Goal: Transaction & Acquisition: Subscribe to service/newsletter

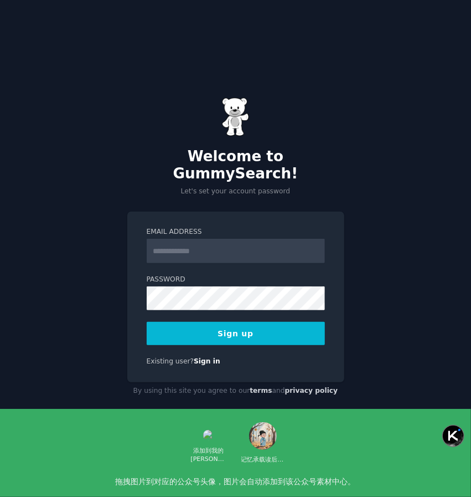
click at [195, 239] on input "Email Address" at bounding box center [236, 251] width 178 height 24
type input "**********"
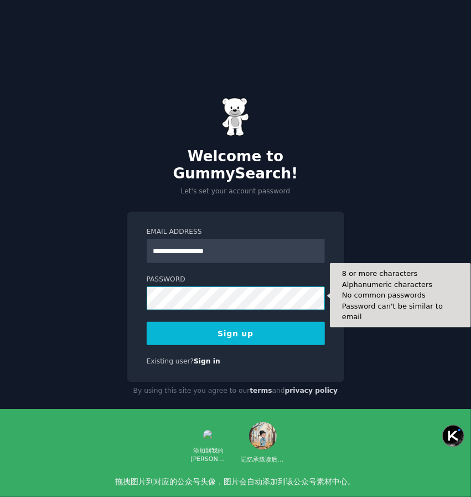
click at [147, 322] on button "Sign up" at bounding box center [236, 333] width 178 height 23
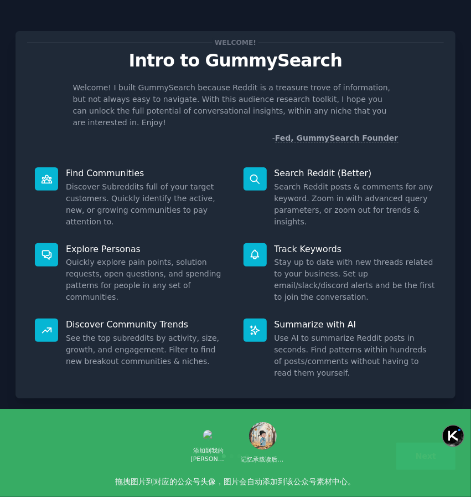
click at [423, 461] on button "Next" at bounding box center [425, 455] width 59 height 27
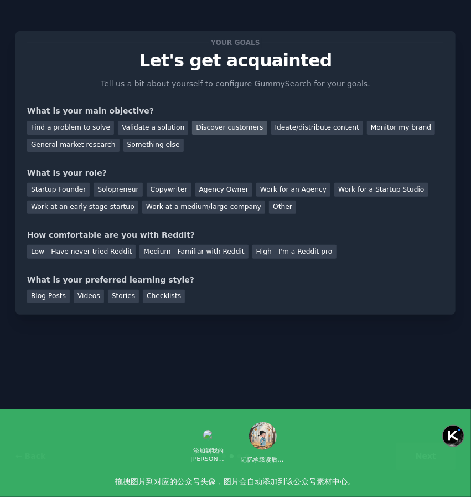
click at [242, 128] on div "Discover customers" at bounding box center [229, 128] width 75 height 14
click at [72, 191] on div "Startup Founder" at bounding box center [58, 190] width 63 height 14
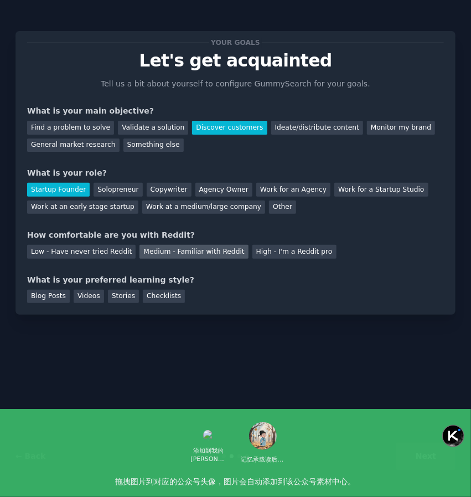
click at [156, 253] on div "Medium - Familiar with Reddit" at bounding box center [193, 252] width 108 height 14
click at [89, 291] on div "Videos" at bounding box center [89, 297] width 30 height 14
click at [430, 451] on button "Next" at bounding box center [425, 455] width 59 height 27
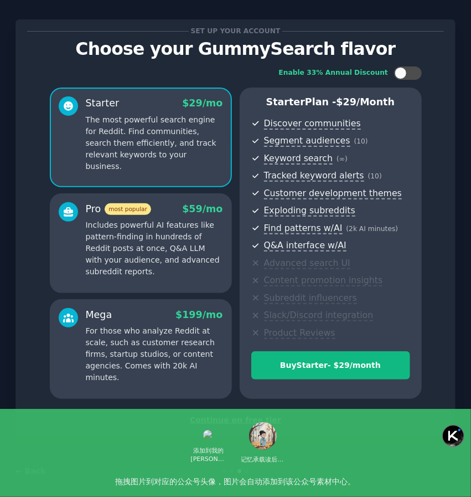
scroll to position [18, 0]
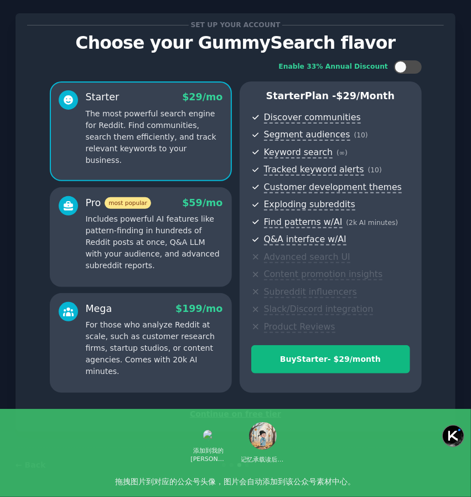
click at [271, 413] on div "Continue on free tier" at bounding box center [235, 414] width 417 height 12
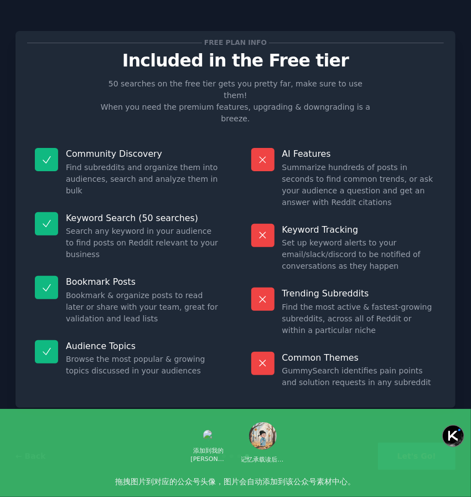
click at [425, 448] on button "Let's Go!" at bounding box center [416, 455] width 77 height 27
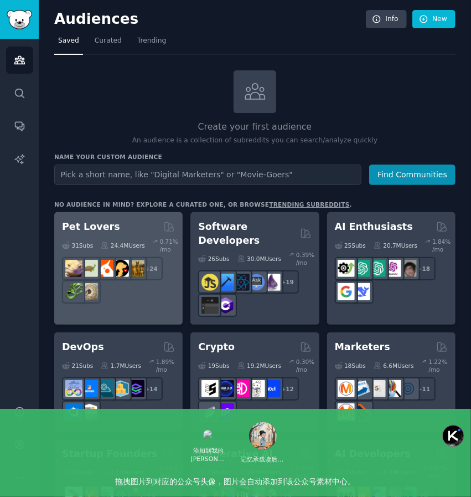
click at [138, 253] on div "31 Sub s 24.4M Users 0.71 % /mo + 24" at bounding box center [118, 269] width 113 height 70
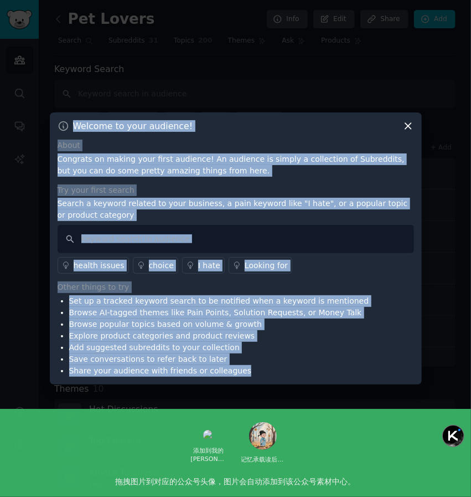
drag, startPoint x: 273, startPoint y: 371, endPoint x: 68, endPoint y: 128, distance: 318.5
click at [68, 128] on div "Welcome to your audience! About Congrats on making your first audience! An audi…" at bounding box center [236, 248] width 372 height 272
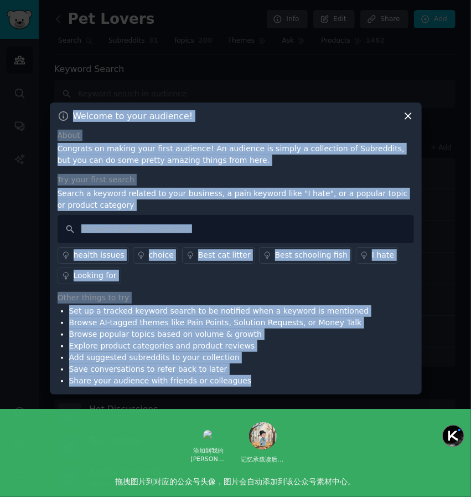
click at [323, 135] on div "Welcome to your audience! About Congrats on making your first audience! An audi…" at bounding box center [236, 248] width 372 height 292
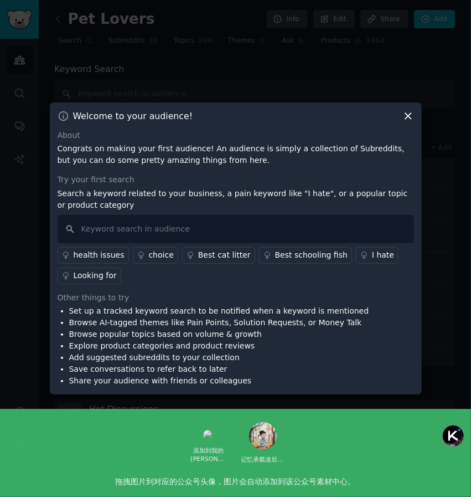
click at [405, 113] on icon at bounding box center [408, 116] width 12 height 12
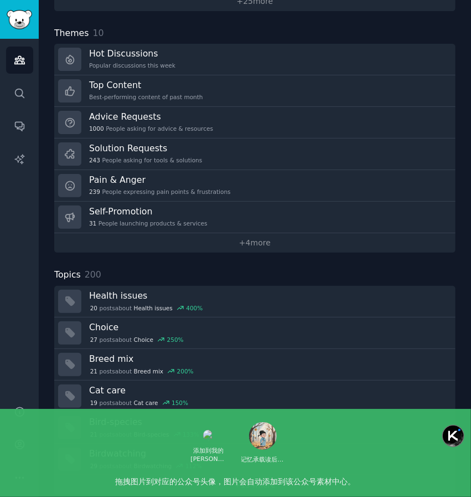
scroll to position [363, 0]
